Goal: Information Seeking & Learning: Learn about a topic

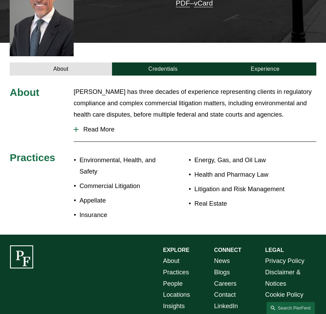
scroll to position [207, 0]
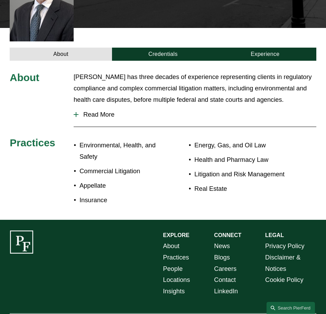
click at [152, 61] on div "About [PERSON_NAME] has three decades of experience representing clients in reg…" at bounding box center [163, 140] width 326 height 159
click at [156, 48] on link "Credentials" at bounding box center [163, 54] width 102 height 13
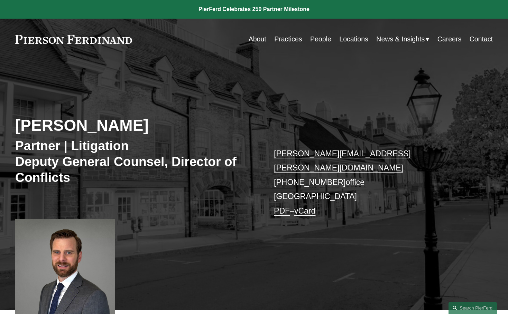
click at [57, 132] on h2 "Joseph Schramm" at bounding box center [134, 125] width 238 height 19
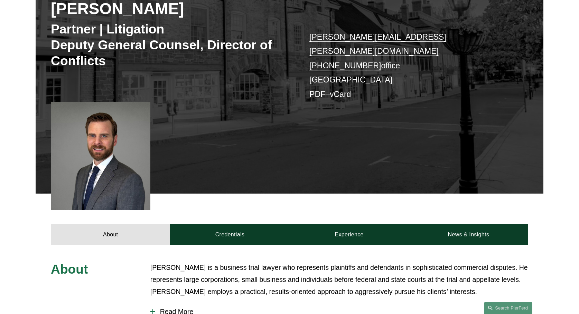
scroll to position [138, 0]
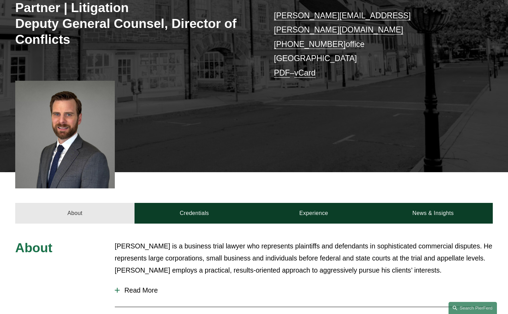
click at [62, 204] on link "About" at bounding box center [74, 213] width 119 height 20
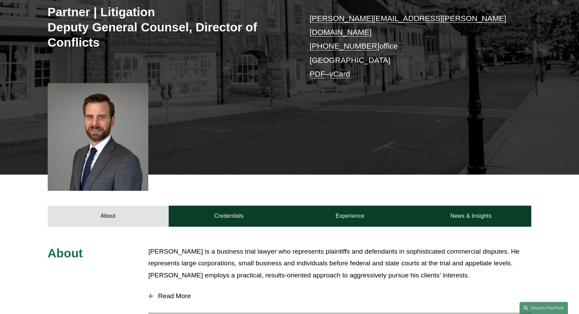
click at [18, 217] on div "About Credentials Experience News & Insights" at bounding box center [289, 201] width 579 height 52
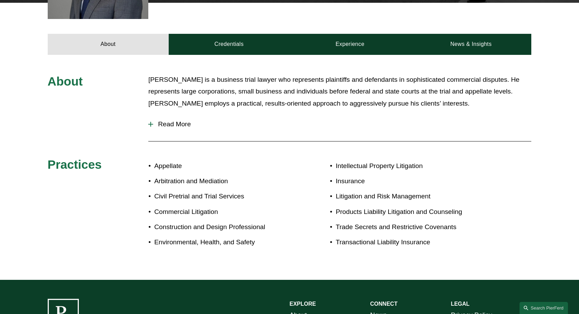
scroll to position [311, 0]
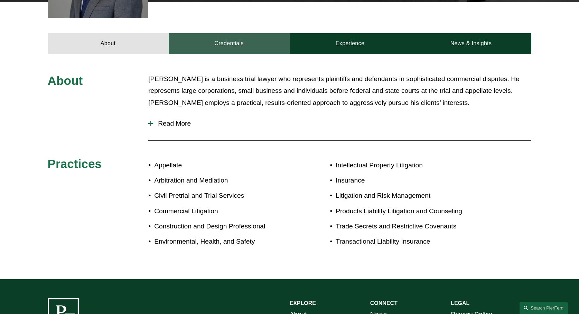
click at [222, 33] on link "Credentials" at bounding box center [229, 43] width 121 height 21
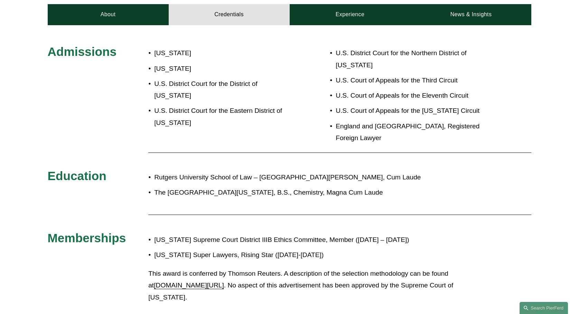
scroll to position [380, 0]
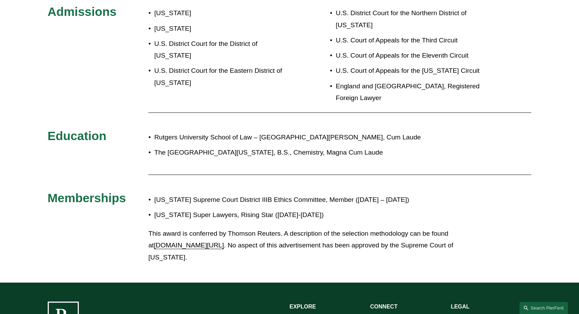
click at [192, 209] on p "New Jersey Super Lawyers, Rising Star (2014-2018)" at bounding box center [312, 215] width 317 height 12
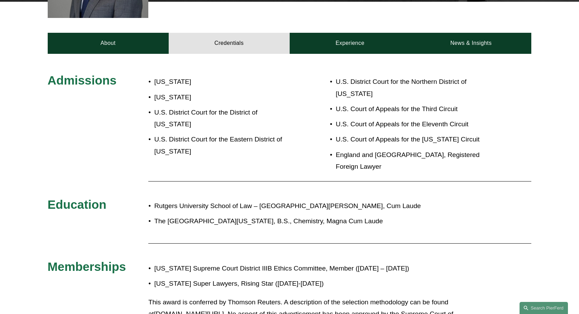
scroll to position [311, 0]
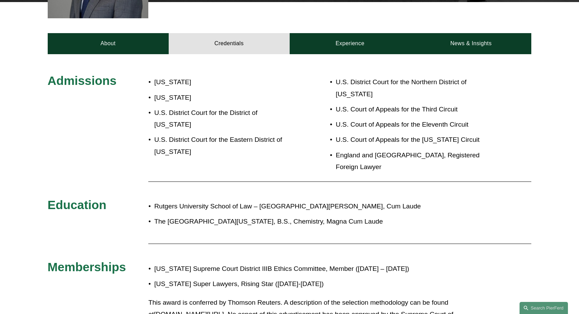
click at [232, 96] on p "[US_STATE]" at bounding box center [221, 98] width 135 height 12
click at [230, 107] on p "U.S. District Court for the District of New Jersey" at bounding box center [221, 119] width 135 height 24
click at [203, 107] on p "U.S. District Court for the District of New Jersey" at bounding box center [221, 119] width 135 height 24
click at [202, 107] on p "U.S. District Court for the District of New Jersey" at bounding box center [221, 119] width 135 height 24
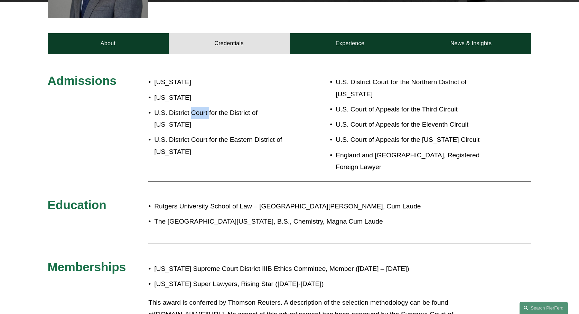
click at [202, 107] on p "U.S. District Court for the District of New Jersey" at bounding box center [221, 119] width 135 height 24
click at [199, 110] on p "U.S. District Court for the District of New Jersey" at bounding box center [221, 119] width 135 height 24
click at [198, 110] on p "U.S. District Court for the District of New Jersey" at bounding box center [221, 119] width 135 height 24
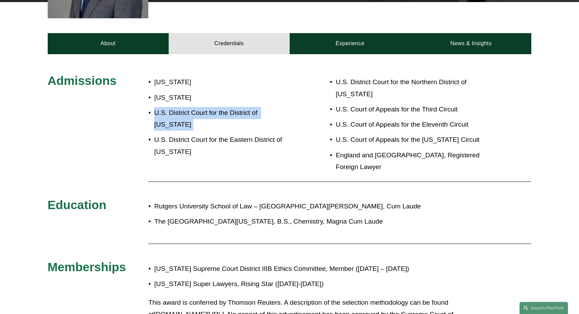
click at [198, 110] on p "U.S. District Court for the District of New Jersey" at bounding box center [221, 119] width 135 height 24
click at [191, 117] on p "U.S. District Court for the District of New Jersey" at bounding box center [221, 119] width 135 height 24
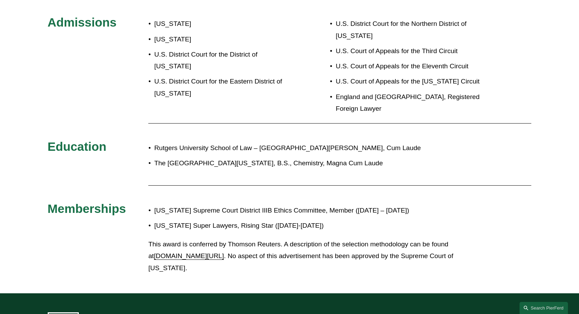
scroll to position [375, 0]
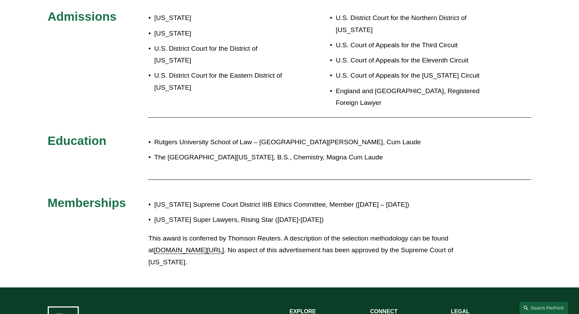
click at [216, 152] on p "The College of New Jersey, B.S., Chemistry, Magna Cum Laude" at bounding box center [312, 158] width 317 height 12
click at [244, 133] on div "Rutgers University School of Law – Camden, J.D., Cum Laude The College of New J…" at bounding box center [309, 150] width 322 height 34
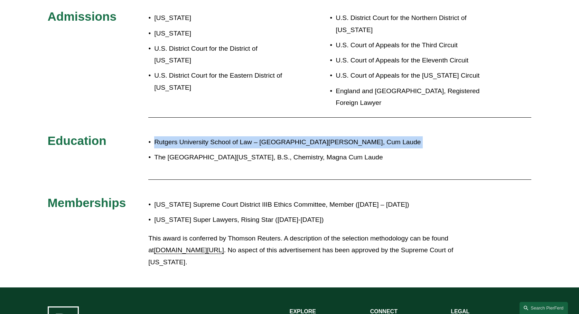
click at [244, 133] on div "Rutgers University School of Law – Camden, J.D., Cum Laude The College of New J…" at bounding box center [309, 150] width 322 height 34
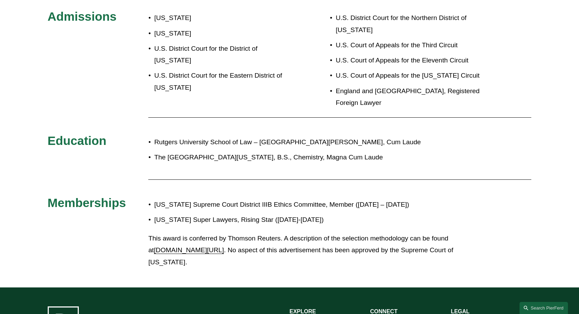
click at [234, 137] on ul "Rutgers University School of Law – Camden, J.D., Cum Laude The College of New J…" at bounding box center [309, 150] width 322 height 27
click at [228, 133] on div "Rutgers University School of Law – Camden, J.D., Cum Laude The College of New J…" at bounding box center [309, 150] width 322 height 34
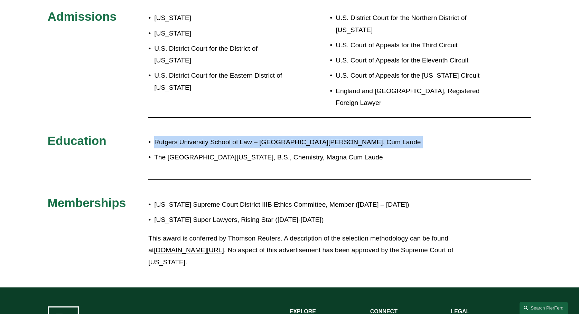
click at [228, 133] on div "Rutgers University School of Law – Camden, J.D., Cum Laude The College of New J…" at bounding box center [309, 150] width 322 height 34
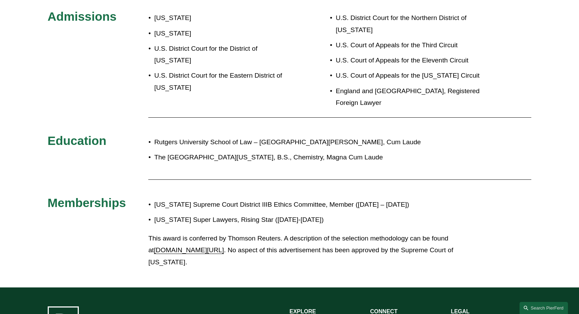
click at [228, 137] on ul "Rutgers University School of Law – Camden, J.D., Cum Laude The College of New J…" at bounding box center [309, 150] width 322 height 27
click at [224, 137] on p "Rutgers University School of Law – Camden, J.D., Cum Laude" at bounding box center [312, 143] width 317 height 12
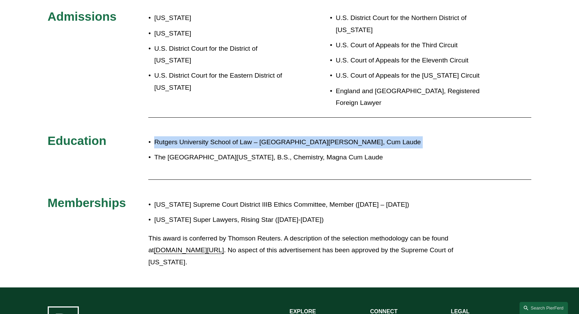
click at [224, 137] on p "Rutgers University School of Law – Camden, J.D., Cum Laude" at bounding box center [312, 143] width 317 height 12
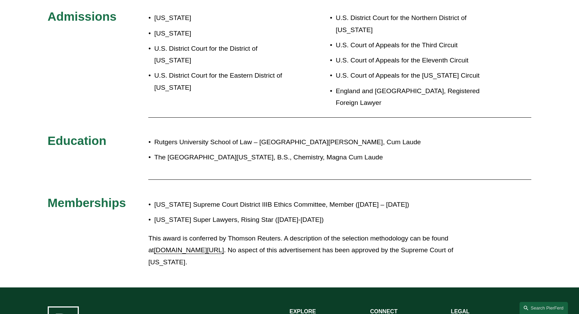
click at [226, 152] on p "The College of New Jersey, B.S., Chemistry, Magna Cum Laude" at bounding box center [312, 158] width 317 height 12
click at [224, 137] on ul "Rutgers University School of Law – Camden, J.D., Cum Laude The College of New J…" at bounding box center [309, 150] width 322 height 27
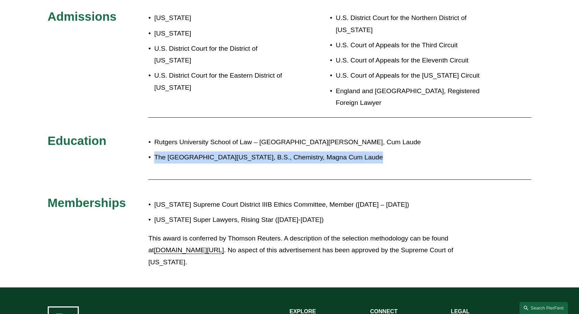
click at [224, 137] on ul "Rutgers University School of Law – Camden, J.D., Cum Laude The College of New J…" at bounding box center [309, 150] width 322 height 27
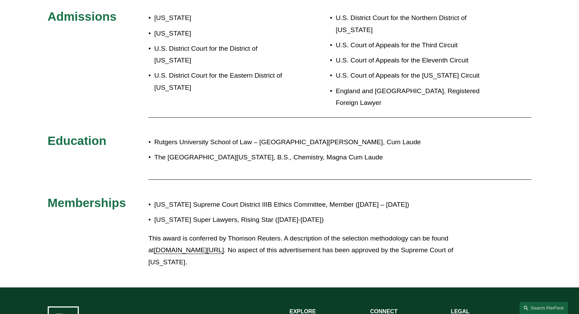
click at [223, 137] on p "Rutgers University School of Law – Camden, J.D., Cum Laude" at bounding box center [312, 143] width 317 height 12
click at [154, 152] on p "The College of New Jersey, B.S., Chemistry, Magna Cum Laude" at bounding box center [312, 158] width 317 height 12
click at [296, 48] on div "Admissions New Jersey Pennsylvania U.S. District Court for the District of New …" at bounding box center [289, 139] width 579 height 260
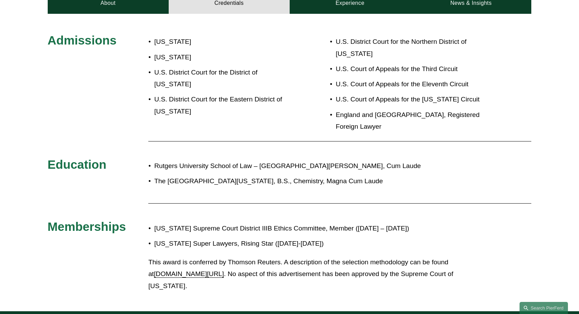
scroll to position [336, 0]
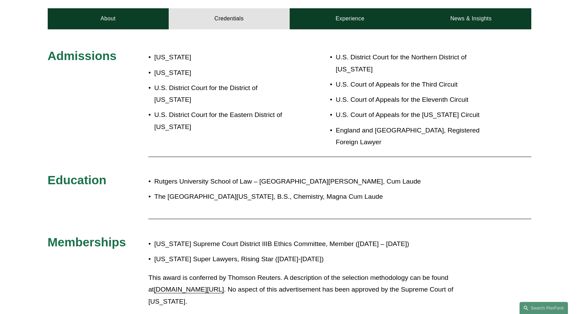
click at [280, 153] on div at bounding box center [339, 156] width 383 height 7
click at [224, 85] on p "U.S. District Court for the District of New Jersey" at bounding box center [221, 94] width 135 height 24
click at [225, 82] on p "U.S. District Court for the District of New Jersey" at bounding box center [221, 94] width 135 height 24
click at [246, 67] on p "[US_STATE]" at bounding box center [221, 73] width 135 height 12
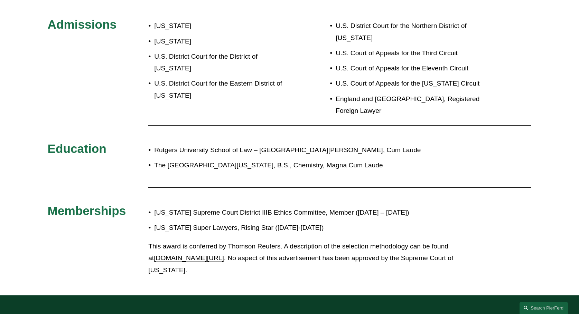
scroll to position [368, 0]
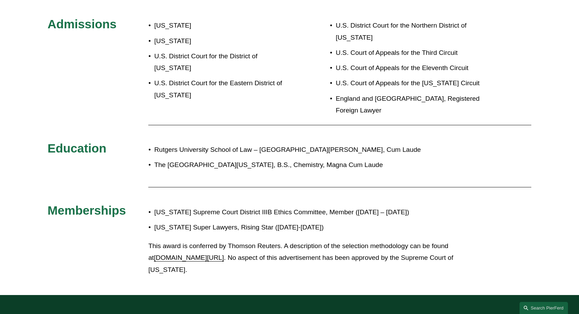
click at [87, 65] on div "Admissions New Jersey Pennsylvania U.S. District Court for the District of New …" at bounding box center [289, 147] width 579 height 260
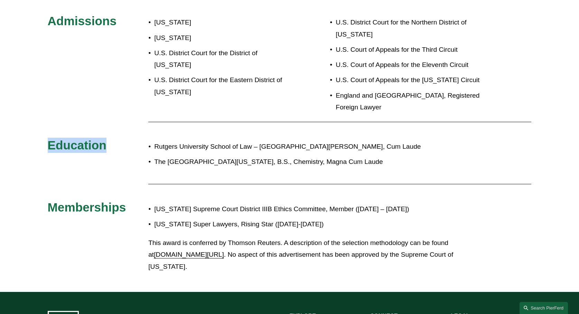
click at [91, 91] on div "Admissions New Jersey Pennsylvania U.S. District Court for the District of New …" at bounding box center [289, 143] width 579 height 260
click at [91, 73] on div "Admissions New Jersey Pennsylvania U.S. District Court for the District of New …" at bounding box center [289, 143] width 579 height 260
click at [173, 156] on p "The College of New Jersey, B.S., Chemistry, Magna Cum Laude" at bounding box center [312, 162] width 317 height 12
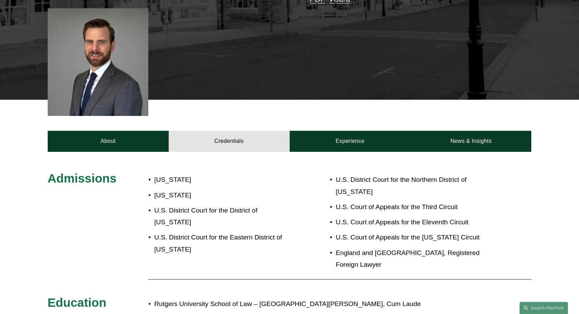
scroll to position [198, 0]
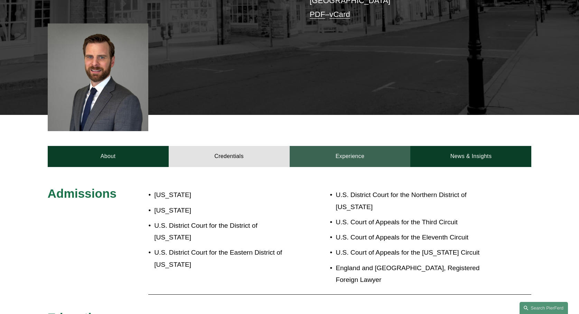
click at [348, 147] on link "Experience" at bounding box center [350, 156] width 121 height 21
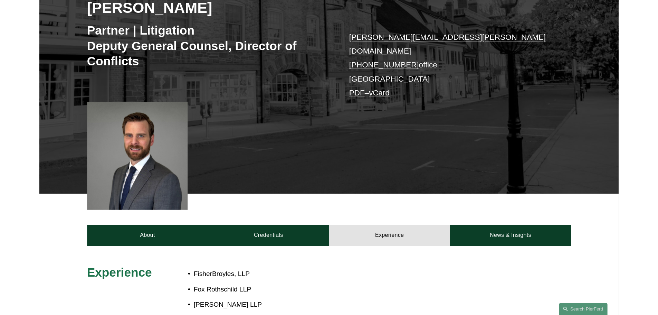
scroll to position [242, 0]
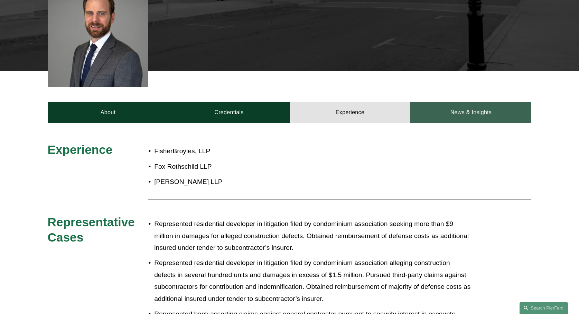
click at [450, 104] on link "News & Insights" at bounding box center [470, 112] width 121 height 21
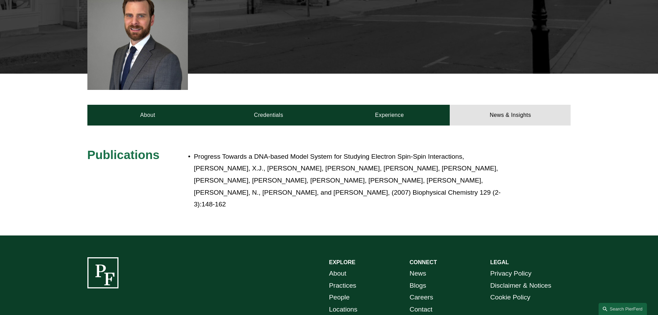
click at [176, 166] on div "Publications Progress Towards a DNA-based Model System for Studying Electron Sp…" at bounding box center [329, 180] width 658 height 66
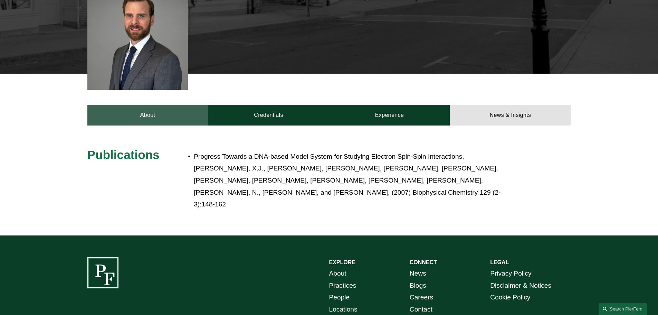
click at [155, 109] on link "About" at bounding box center [147, 115] width 121 height 21
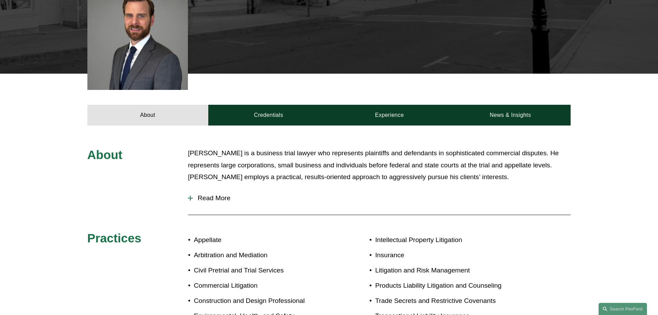
click at [91, 172] on div "About Joe is a business trial lawyer who represents plaintiffs and defendants i…" at bounding box center [329, 240] width 658 height 187
click at [217, 194] on span "Read More" at bounding box center [382, 198] width 378 height 8
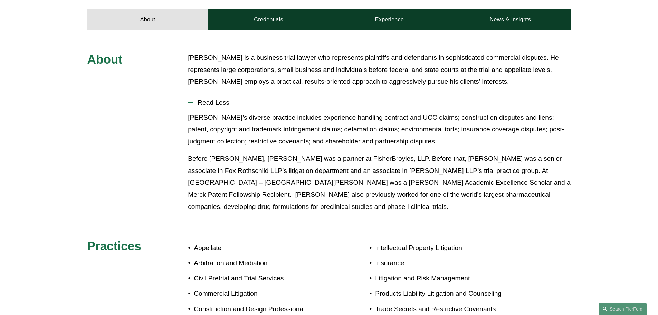
scroll to position [346, 0]
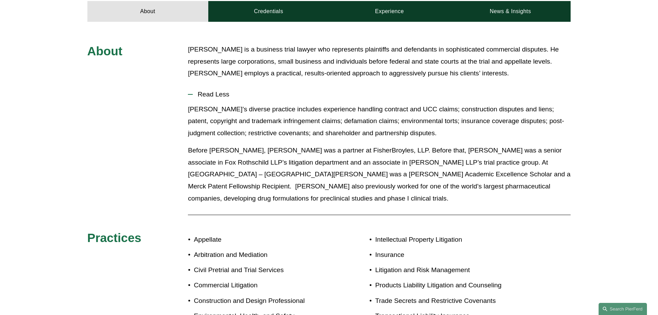
click at [215, 173] on p "Before Pierson Ferdinand, Joe was a partner at FisherBroyles, LLP. Before that,…" at bounding box center [379, 174] width 383 height 60
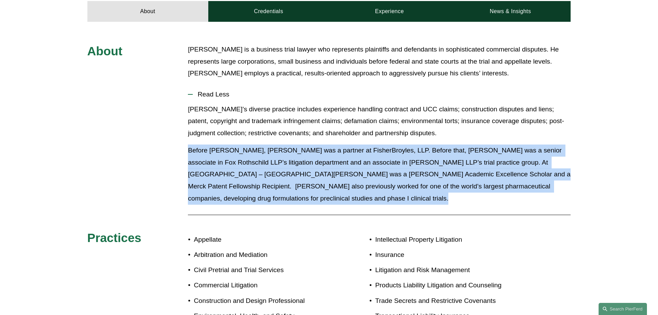
click at [215, 173] on p "Before Pierson Ferdinand, Joe was a partner at FisherBroyles, LLP. Before that,…" at bounding box center [379, 174] width 383 height 60
click at [167, 156] on div "About Joe is a business trial lawyer who represents plaintiffs and defendants i…" at bounding box center [329, 189] width 658 height 291
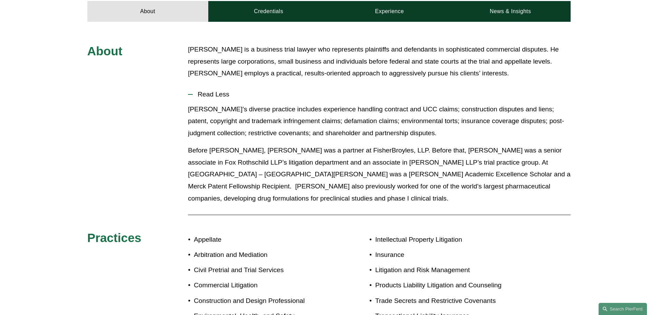
click at [129, 146] on div "About Joe is a business trial lawyer who represents plaintiffs and defendants i…" at bounding box center [329, 189] width 658 height 291
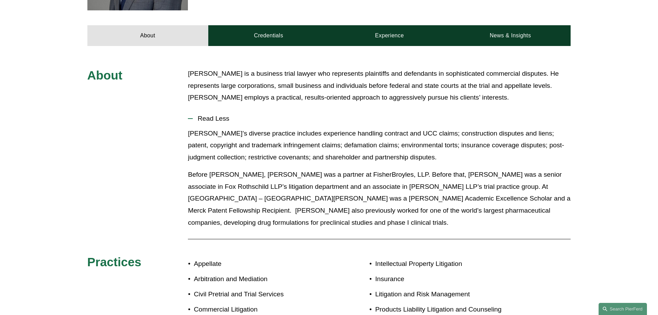
scroll to position [207, 0]
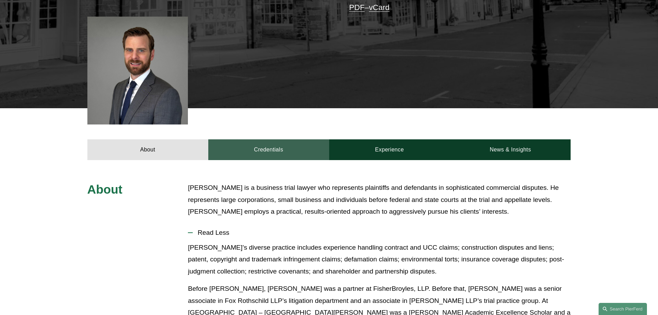
click at [246, 139] on link "Credentials" at bounding box center [268, 149] width 121 height 21
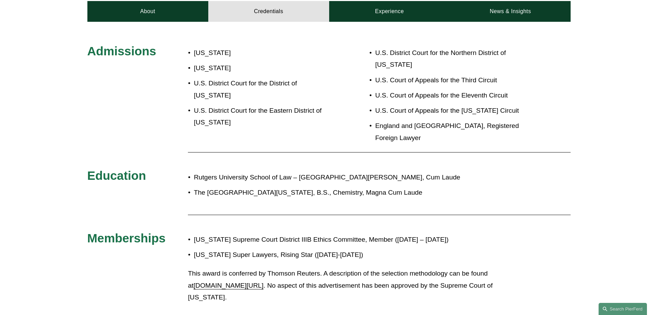
scroll to position [311, 0]
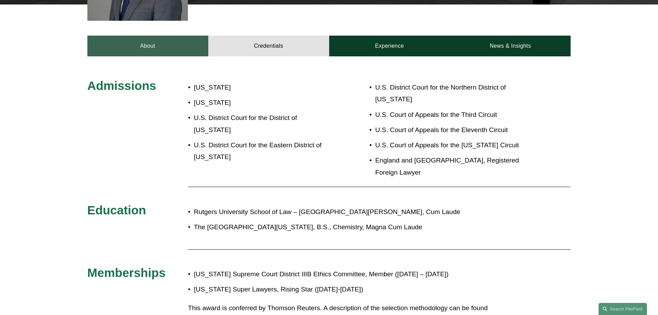
click at [167, 40] on link "About" at bounding box center [147, 46] width 121 height 21
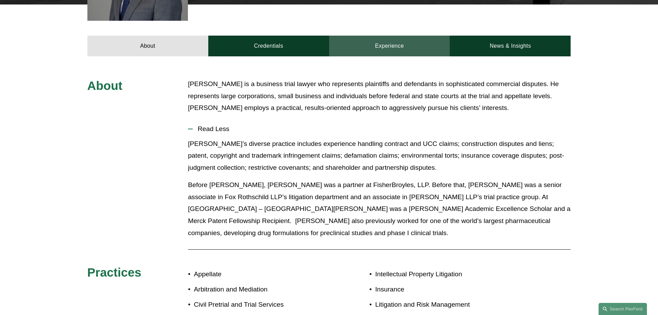
click at [405, 40] on link "Experience" at bounding box center [389, 46] width 121 height 21
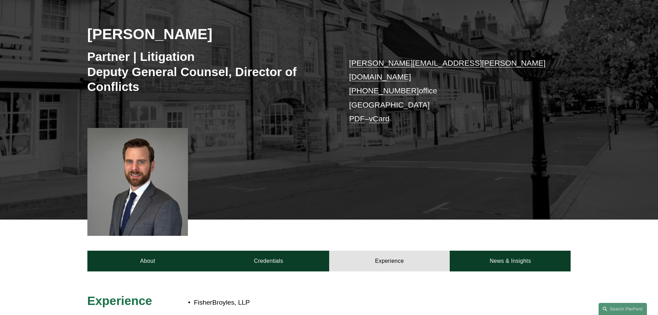
scroll to position [21, 0]
